Goal: Task Accomplishment & Management: Manage account settings

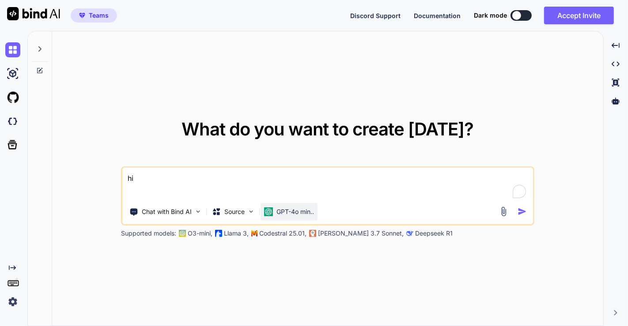
click at [292, 210] on p "GPT-4o min.." at bounding box center [295, 211] width 38 height 9
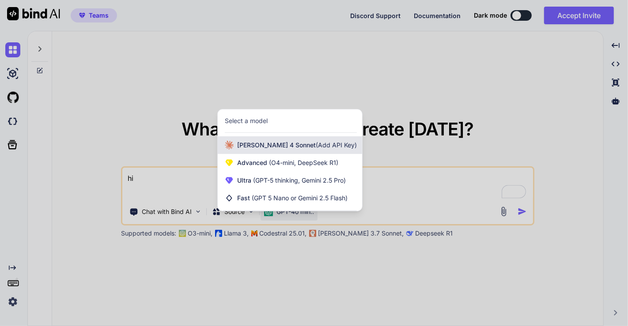
click at [268, 148] on span "[PERSON_NAME] 4 Sonnet (Add API Key)" at bounding box center [297, 145] width 120 height 9
type textarea "x"
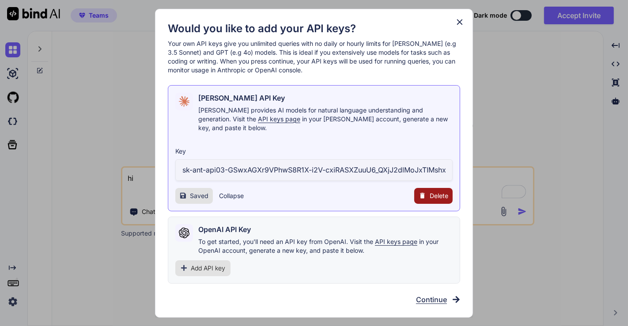
click at [432, 193] on span "Delete" at bounding box center [438, 196] width 19 height 9
click at [417, 192] on button "Delete" at bounding box center [415, 196] width 19 height 9
type textarea "x"
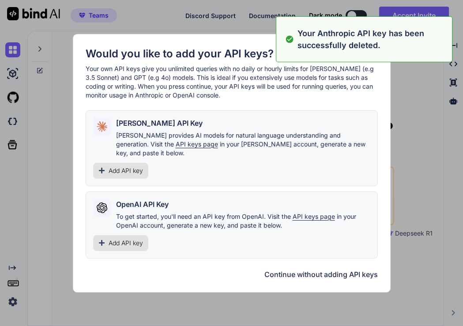
click at [331, 192] on div "OpenAI API Key To get started, you'll need an API key from OpenAI. Visit the AP…" at bounding box center [232, 225] width 292 height 67
click at [126, 169] on span "Add API key" at bounding box center [126, 170] width 34 height 9
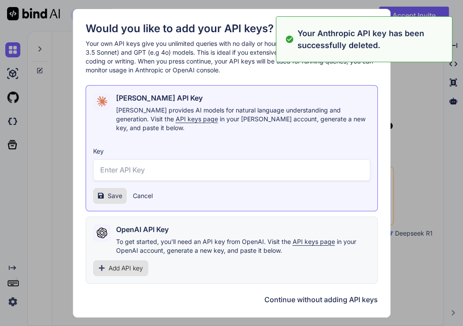
click at [152, 165] on input "text" at bounding box center [231, 170] width 277 height 22
paste input "sk-ant-api03-ky6FjwKp3DELQKH9L_pvNf8SK3xT2mzyeVpSxv5V82PI-tD3K8UqPBE__lek-E_hAq…"
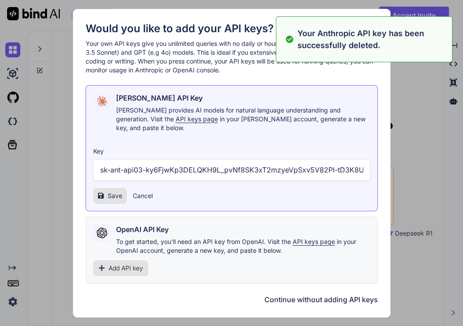
scroll to position [0, 184]
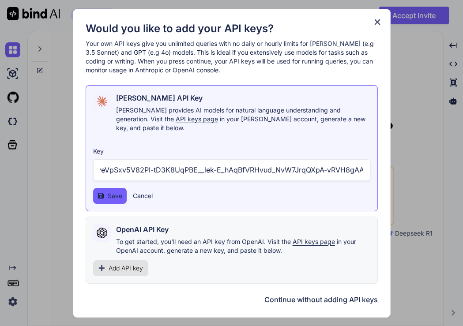
type input "sk-ant-api03-ky6FjwKp3DELQKH9L_pvNf8SK3xT2mzyeVpSxv5V82PI-tD3K8UqPBE__lek-E_hAq…"
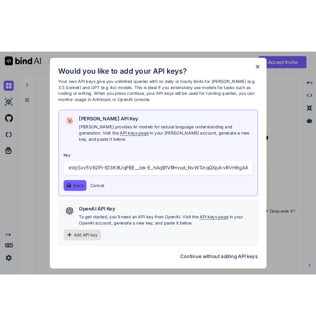
scroll to position [0, 0]
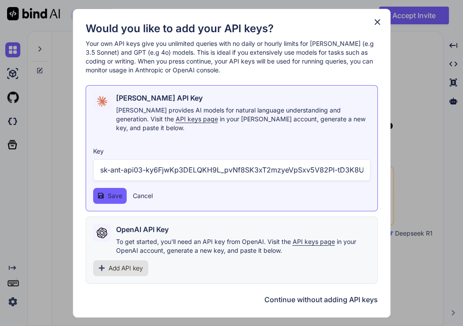
click at [106, 188] on button "Save" at bounding box center [110, 196] width 34 height 16
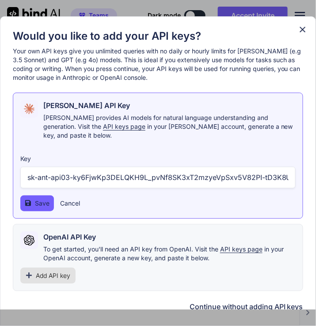
type textarea "x"
